Goal: Information Seeking & Learning: Learn about a topic

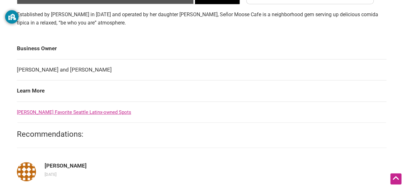
scroll to position [214, 0]
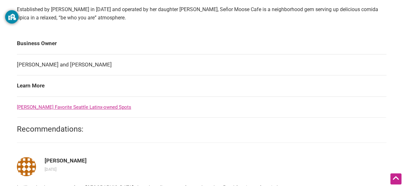
click at [29, 89] on td "Learn More" at bounding box center [202, 86] width 370 height 21
click at [33, 85] on td "Learn More" at bounding box center [202, 86] width 370 height 21
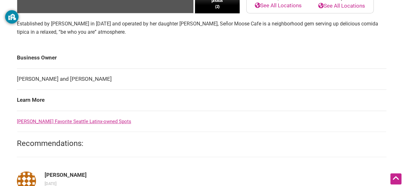
scroll to position [199, 0]
click at [38, 102] on td "Learn More" at bounding box center [202, 100] width 370 height 21
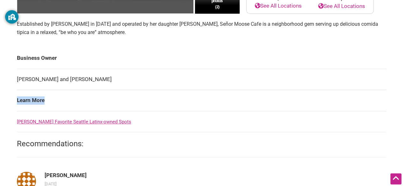
click at [38, 102] on td "Learn More" at bounding box center [202, 100] width 370 height 21
click at [39, 103] on td "Learn More" at bounding box center [202, 100] width 370 height 21
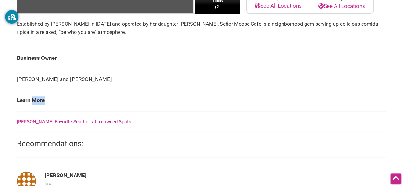
click at [55, 101] on td "Learn More" at bounding box center [202, 100] width 370 height 21
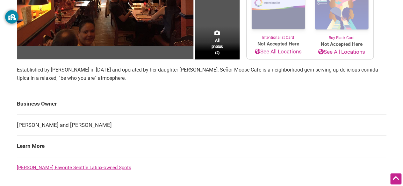
scroll to position [154, 0]
